Goal: Navigation & Orientation: Find specific page/section

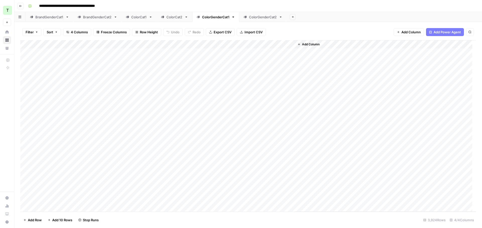
click at [141, 16] on div "ColorCat1" at bounding box center [139, 17] width 16 height 5
click at [169, 17] on div "ColorCat2" at bounding box center [174, 17] width 16 height 5
